Goal: Transaction & Acquisition: Purchase product/service

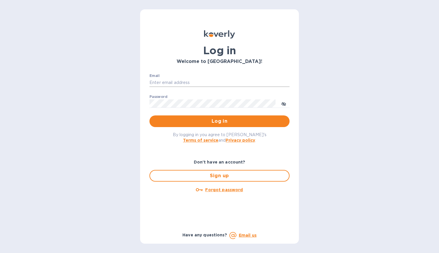
click at [204, 83] on input "Email" at bounding box center [219, 83] width 140 height 9
type input "[EMAIL_ADDRESS][DOMAIN_NAME]"
click at [208, 121] on span "Log in" at bounding box center [219, 121] width 131 height 7
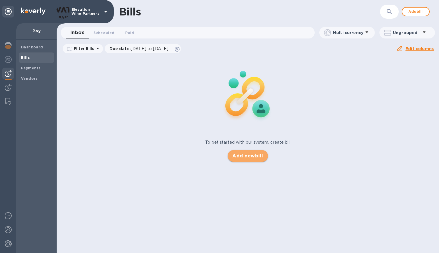
click at [261, 155] on span "Add new bill" at bounding box center [247, 156] width 31 height 7
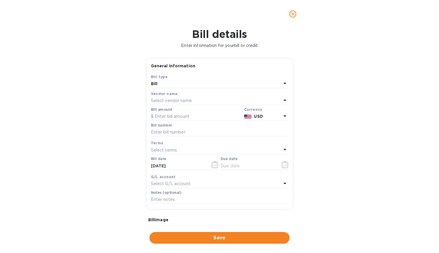
click at [193, 100] on div "Select vendor name" at bounding box center [216, 101] width 130 height 8
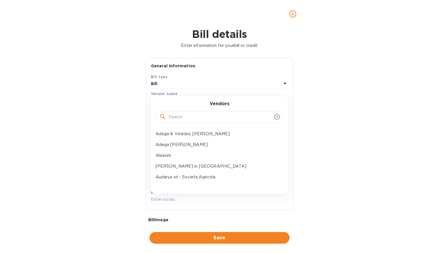
click at [198, 118] on input "text" at bounding box center [220, 117] width 103 height 9
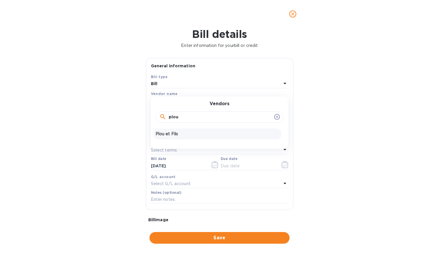
type input "plou"
click at [170, 133] on p "Plou et Fils" at bounding box center [217, 134] width 123 height 6
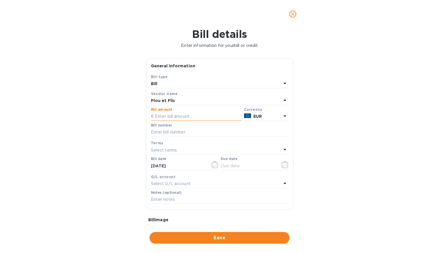
click at [213, 117] on input "text" at bounding box center [196, 116] width 91 height 9
type input "2,757.66"
type input "202508-5226"
click at [214, 166] on icon "button" at bounding box center [215, 164] width 7 height 7
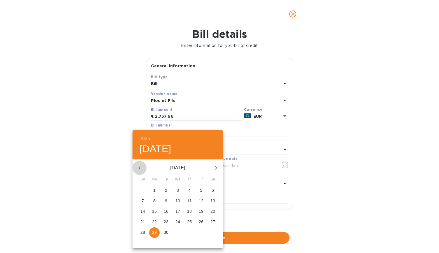
click at [138, 169] on icon "button" at bounding box center [139, 168] width 7 height 7
click at [177, 203] on p "6" at bounding box center [178, 201] width 2 height 6
type input "[DATE]"
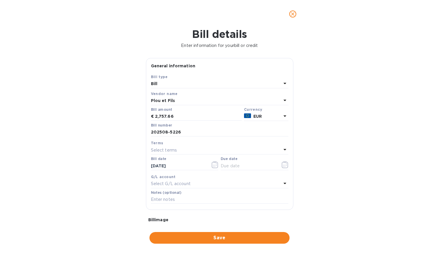
click at [218, 148] on div "Select terms" at bounding box center [216, 150] width 130 height 8
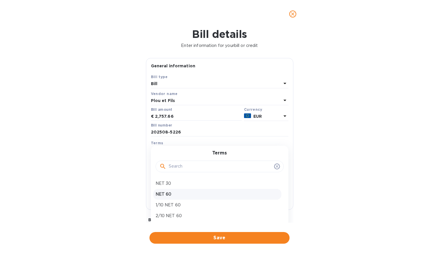
click at [201, 191] on p "NET 60" at bounding box center [217, 194] width 123 height 6
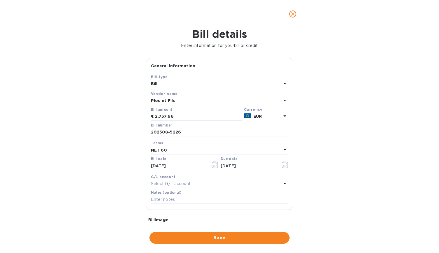
type input "[DATE]"
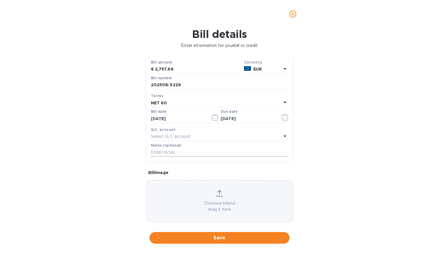
scroll to position [54, 0]
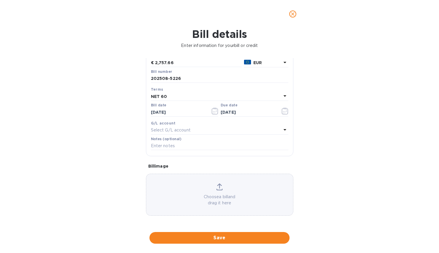
click at [220, 188] on icon at bounding box center [219, 187] width 6 height 7
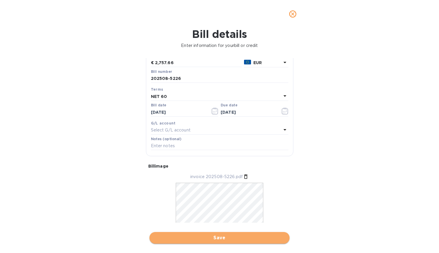
click at [226, 238] on span "Save" at bounding box center [219, 238] width 131 height 7
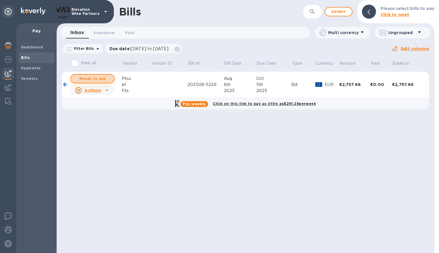
click at [102, 78] on span "Ready to pay" at bounding box center [93, 78] width 34 height 7
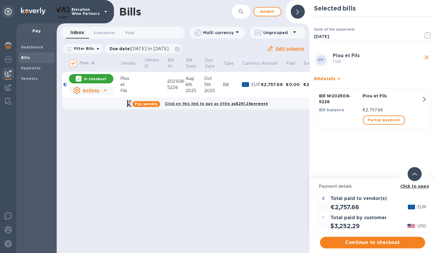
click at [104, 74] on div "In checkout" at bounding box center [91, 79] width 47 height 12
click at [84, 80] on div "In checkout" at bounding box center [91, 78] width 44 height 9
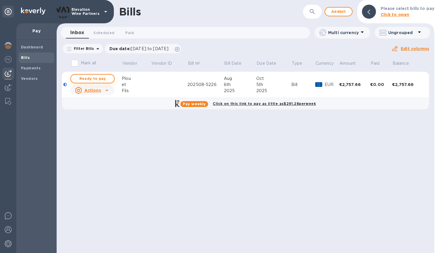
click at [88, 79] on span "Ready to pay" at bounding box center [93, 78] width 34 height 7
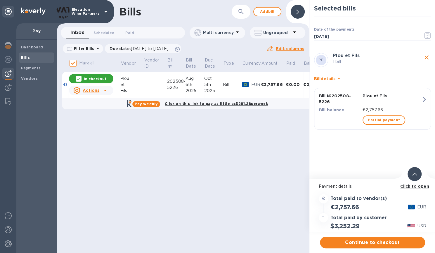
click at [88, 79] on p "In checkout" at bounding box center [95, 78] width 22 height 5
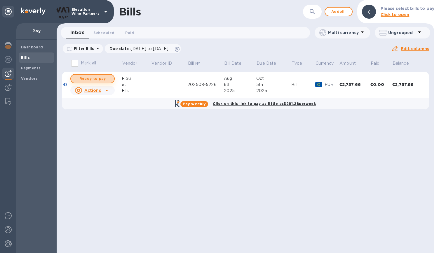
click at [94, 76] on span "Ready to pay" at bounding box center [93, 78] width 34 height 7
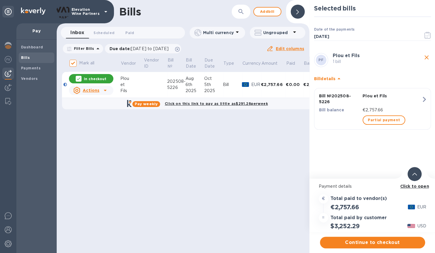
click at [81, 79] on div at bounding box center [79, 79] width 6 height 6
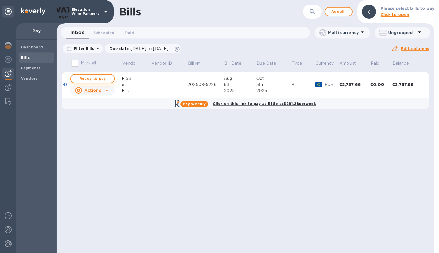
click at [108, 80] on span "Ready to pay" at bounding box center [93, 78] width 34 height 7
checkbox input "true"
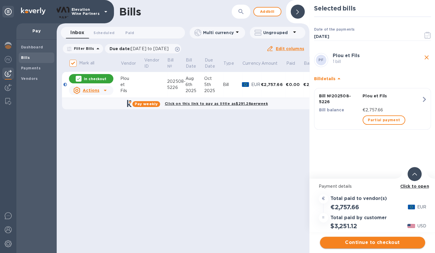
click at [364, 240] on span "Continue to checkout" at bounding box center [372, 242] width 96 height 7
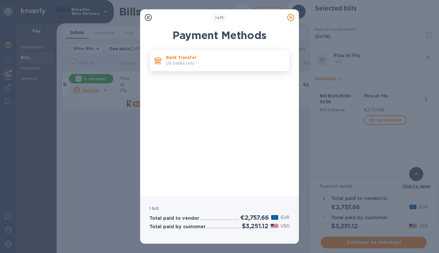
click at [202, 57] on p "Bank Transfer" at bounding box center [225, 58] width 118 height 6
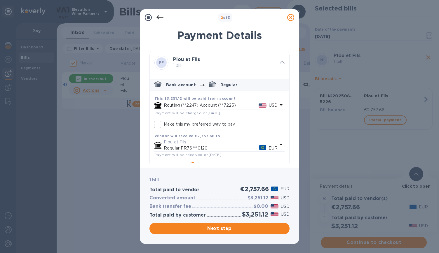
click at [234, 104] on p "Routing (**2247) Account (**7225)" at bounding box center [211, 105] width 95 height 6
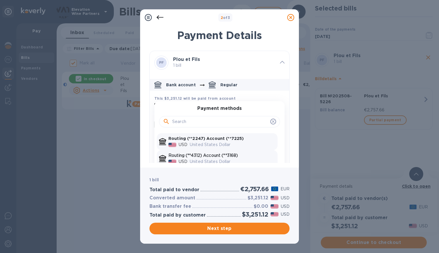
click at [227, 158] on div "United States Dollar" at bounding box center [233, 162] width 88 height 8
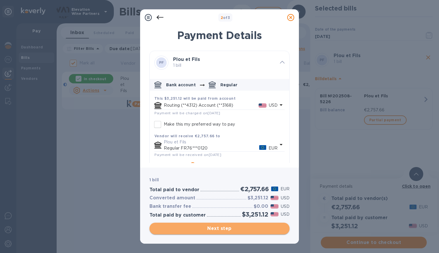
click at [233, 228] on span "Next step" at bounding box center [219, 228] width 131 height 7
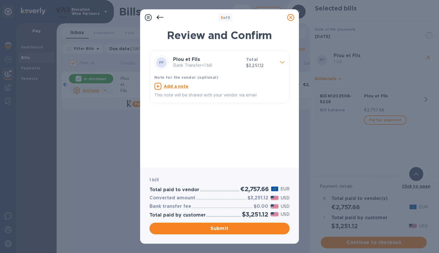
click at [158, 17] on icon at bounding box center [159, 17] width 7 height 7
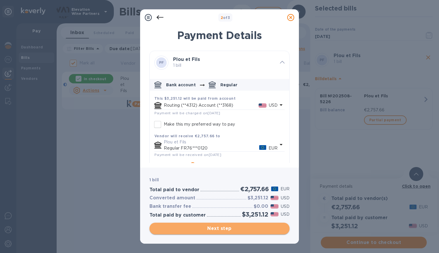
click at [222, 229] on span "Next step" at bounding box center [219, 228] width 131 height 7
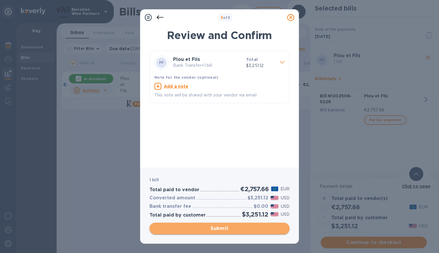
click at [222, 229] on span "Submit" at bounding box center [219, 228] width 131 height 7
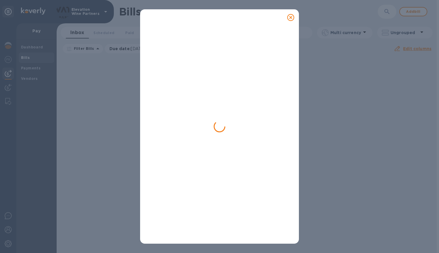
click at [292, 20] on icon at bounding box center [290, 17] width 7 height 7
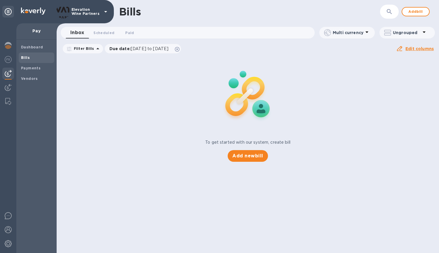
click at [290, 18] on div "Bills ​ Add bill" at bounding box center [248, 11] width 382 height 23
click at [44, 68] on span "Payments" at bounding box center [36, 68] width 31 height 6
